Goal: Information Seeking & Learning: Learn about a topic

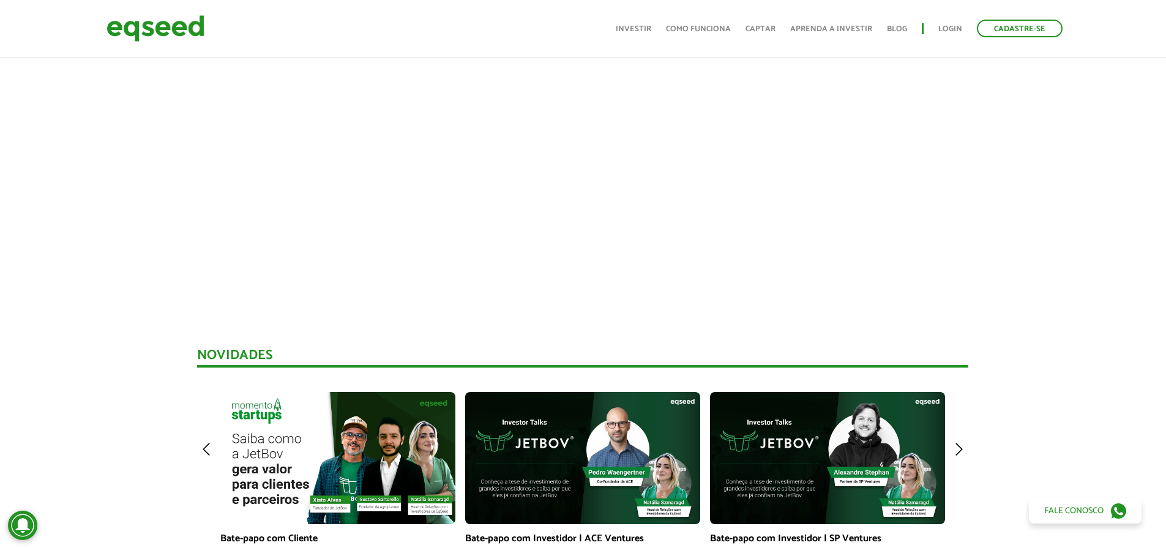
scroll to position [673, 0]
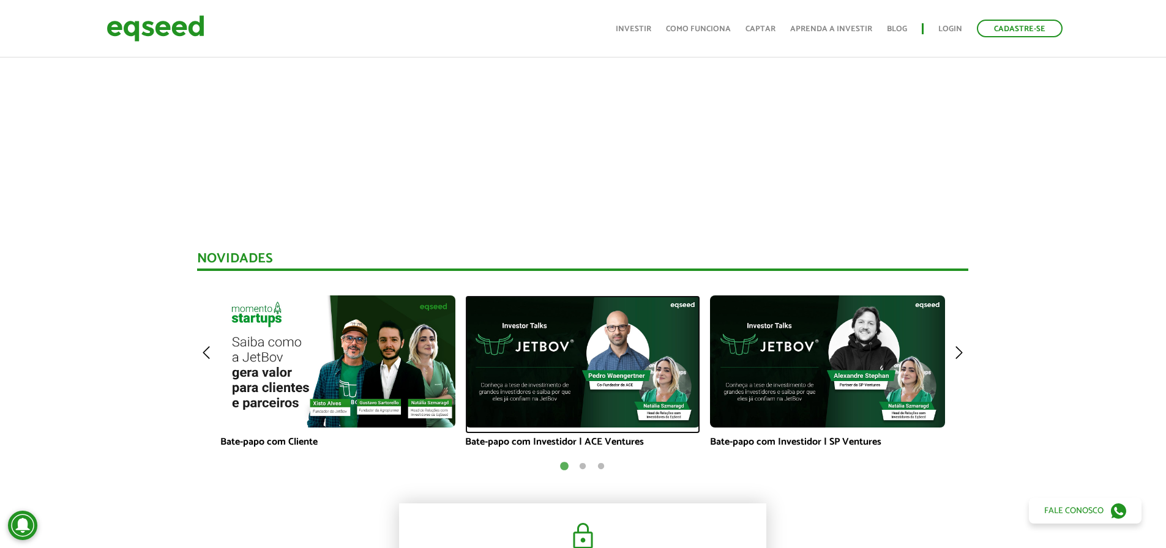
click at [616, 390] on img at bounding box center [582, 362] width 235 height 132
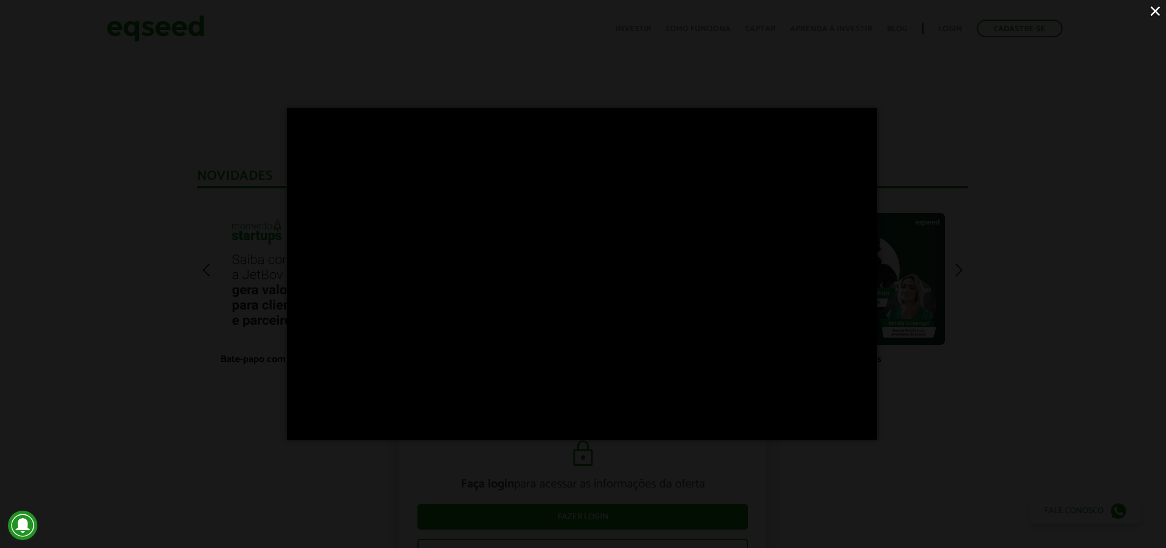
scroll to position [795, 0]
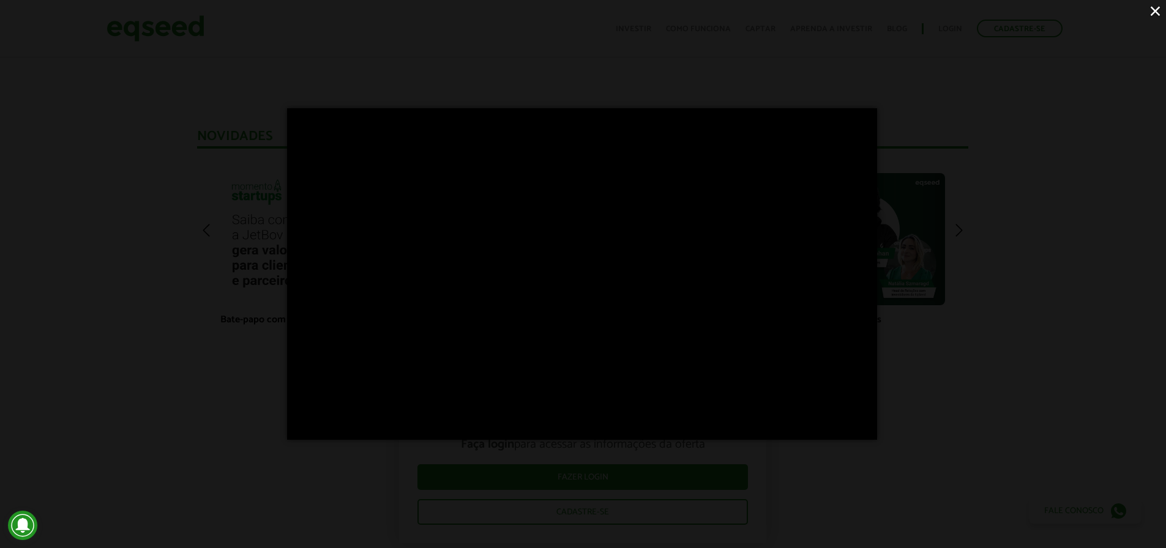
click at [926, 336] on div "×" at bounding box center [583, 274] width 1166 height 548
